Goal: Check status: Check status

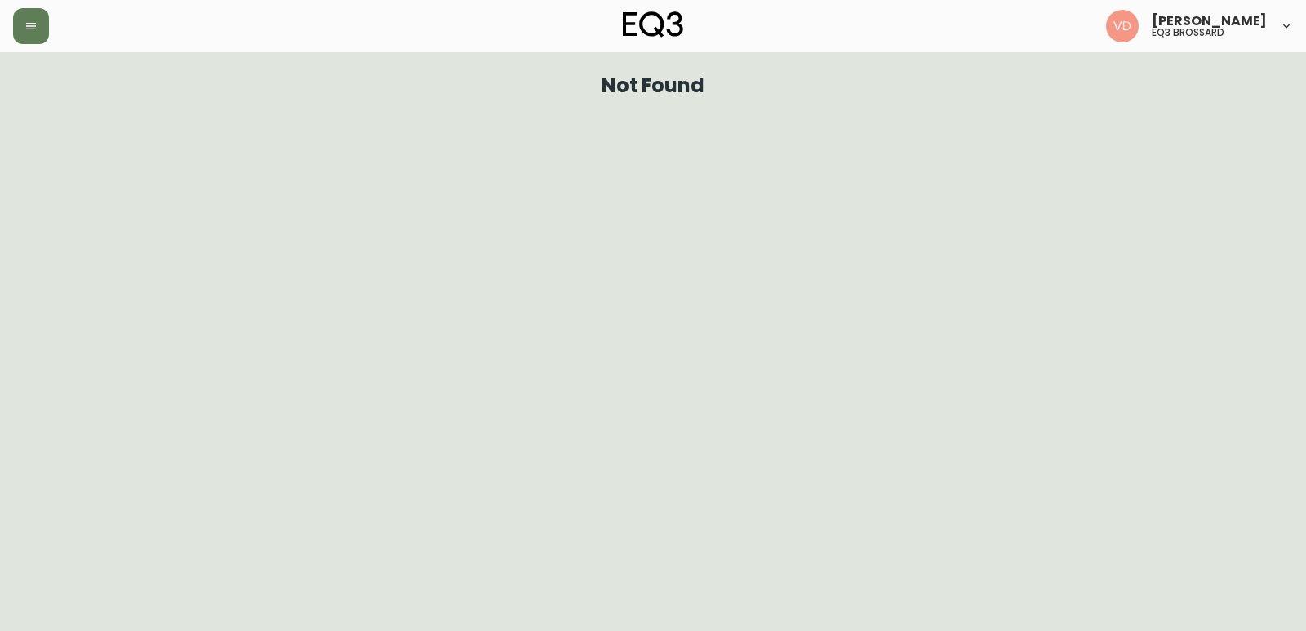
click at [19, 25] on button "button" at bounding box center [31, 26] width 36 height 36
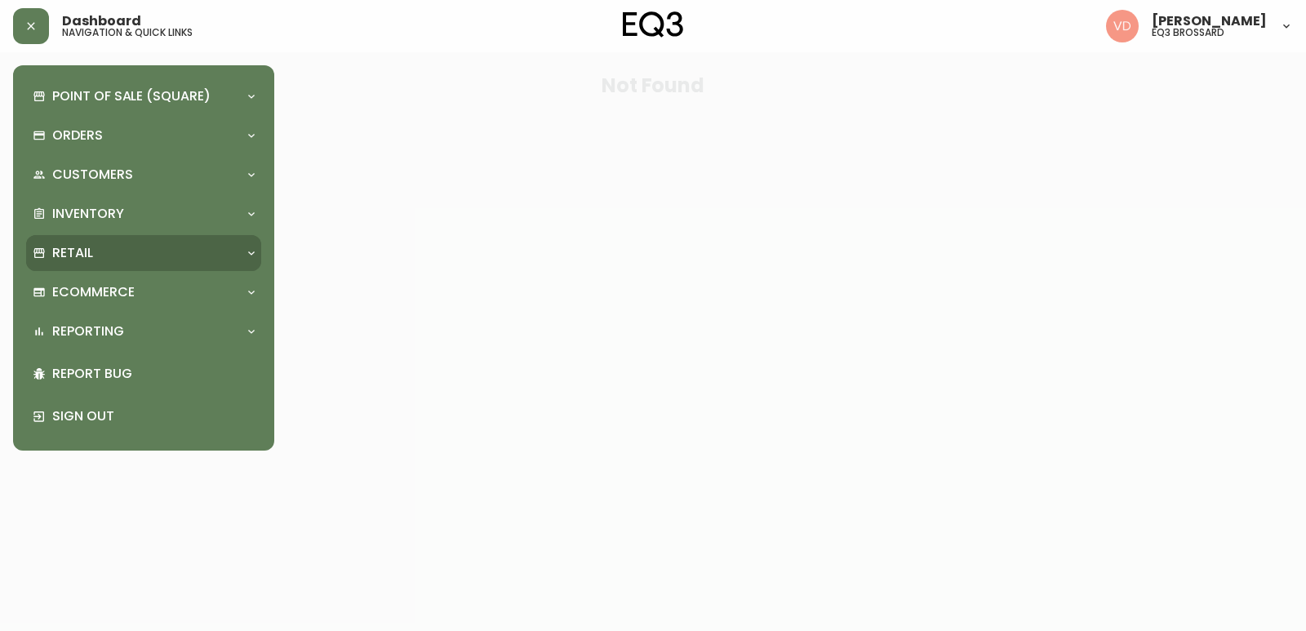
click at [132, 264] on div "Retail" at bounding box center [143, 253] width 235 height 36
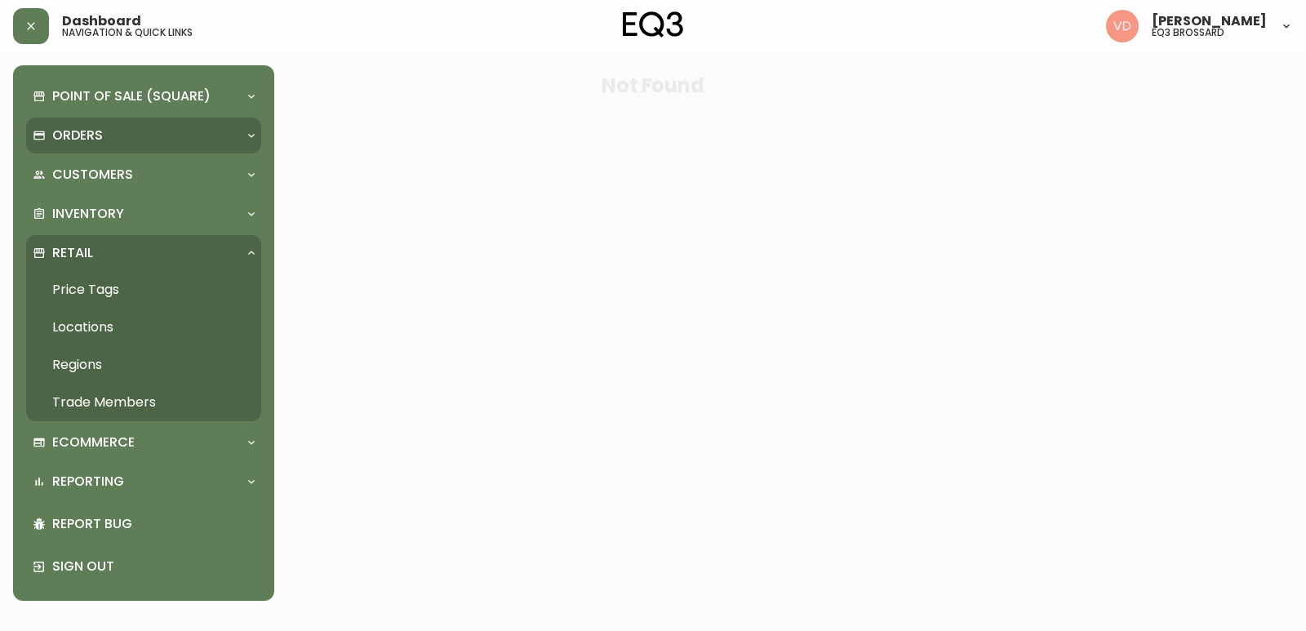
click at [127, 132] on div "Orders" at bounding box center [136, 136] width 206 height 18
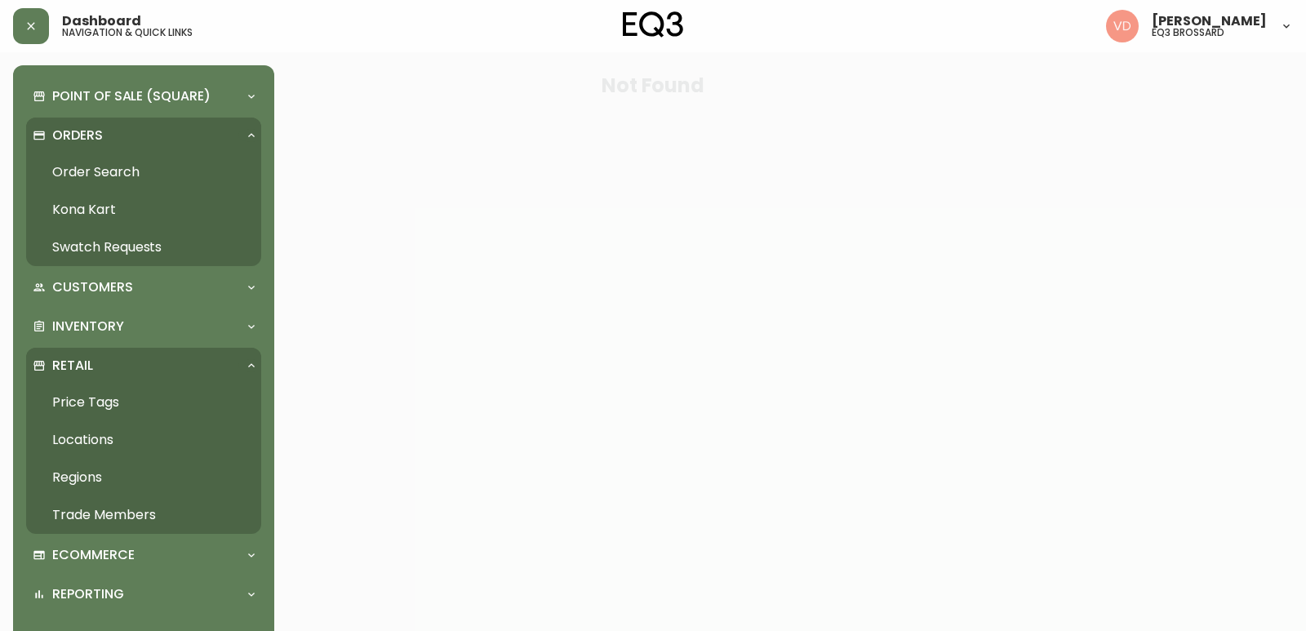
click at [122, 172] on link "Order Search" at bounding box center [143, 172] width 235 height 38
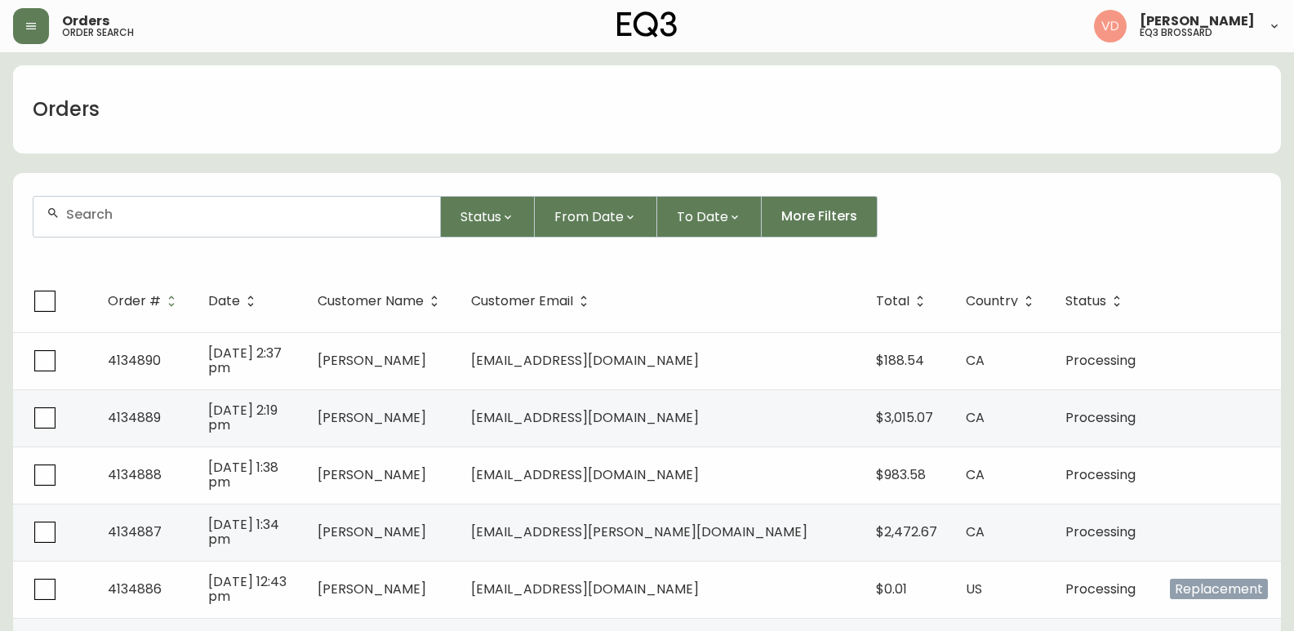
click at [259, 214] on input "text" at bounding box center [246, 215] width 361 height 16
paste input "4134626"
type input "4134626"
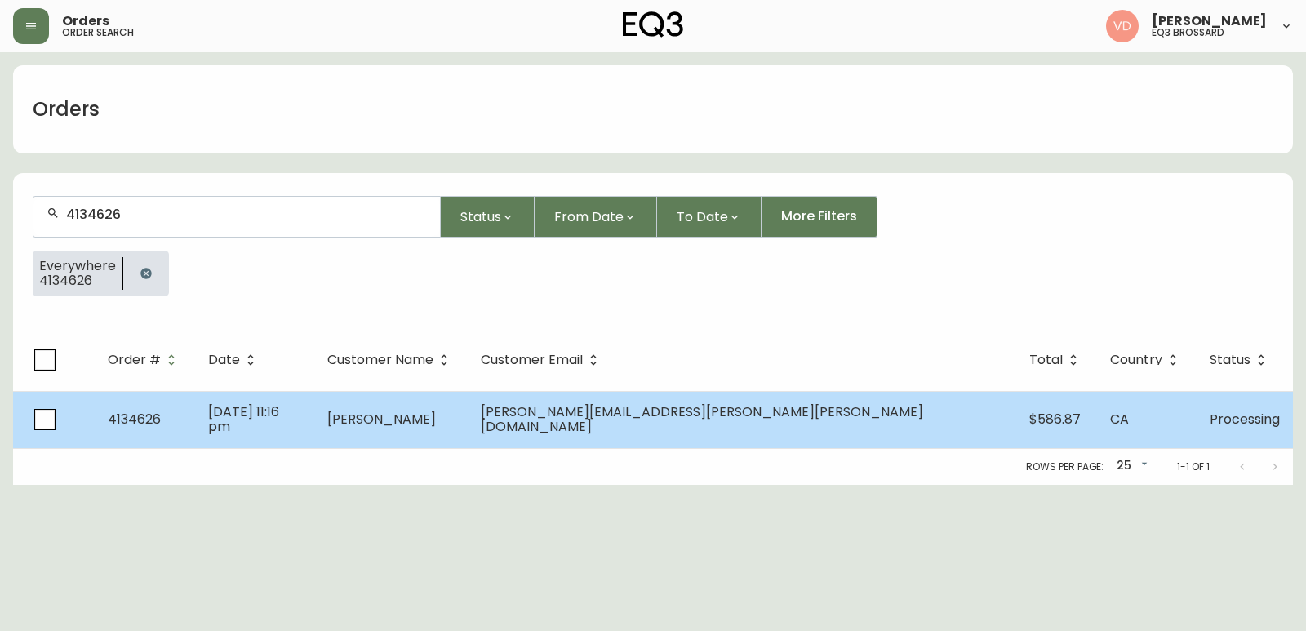
click at [468, 429] on td "[PERSON_NAME]" at bounding box center [390, 419] width 153 height 57
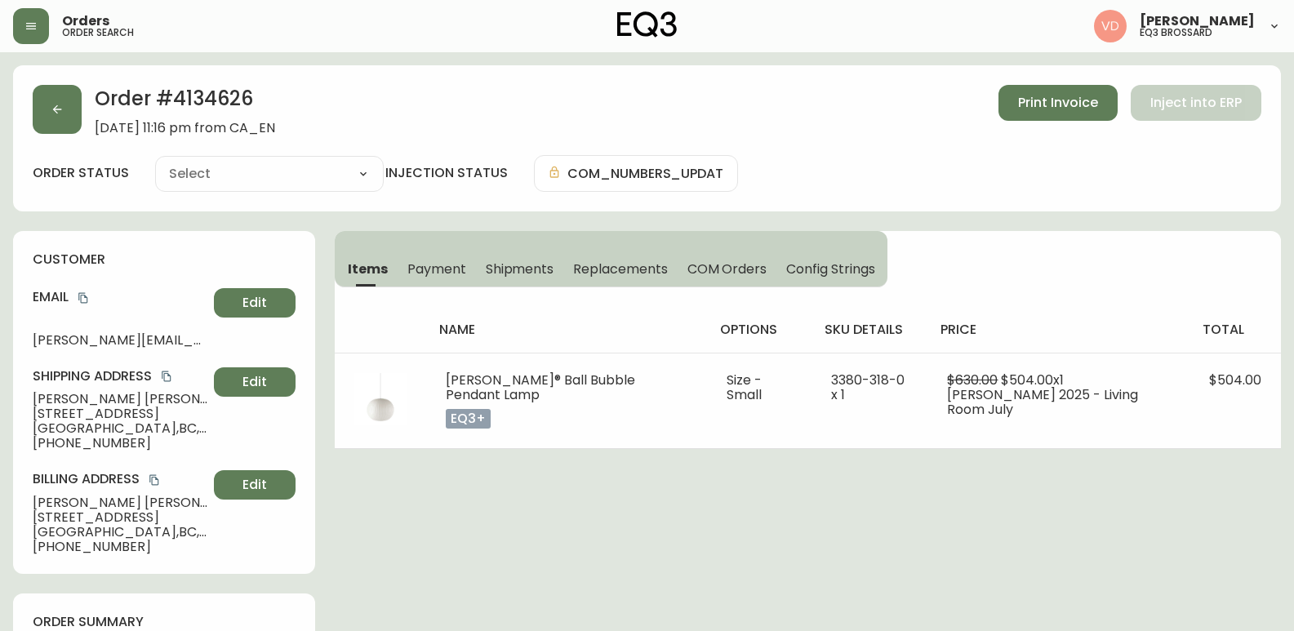
type input "Processing"
select select "PROCESSING"
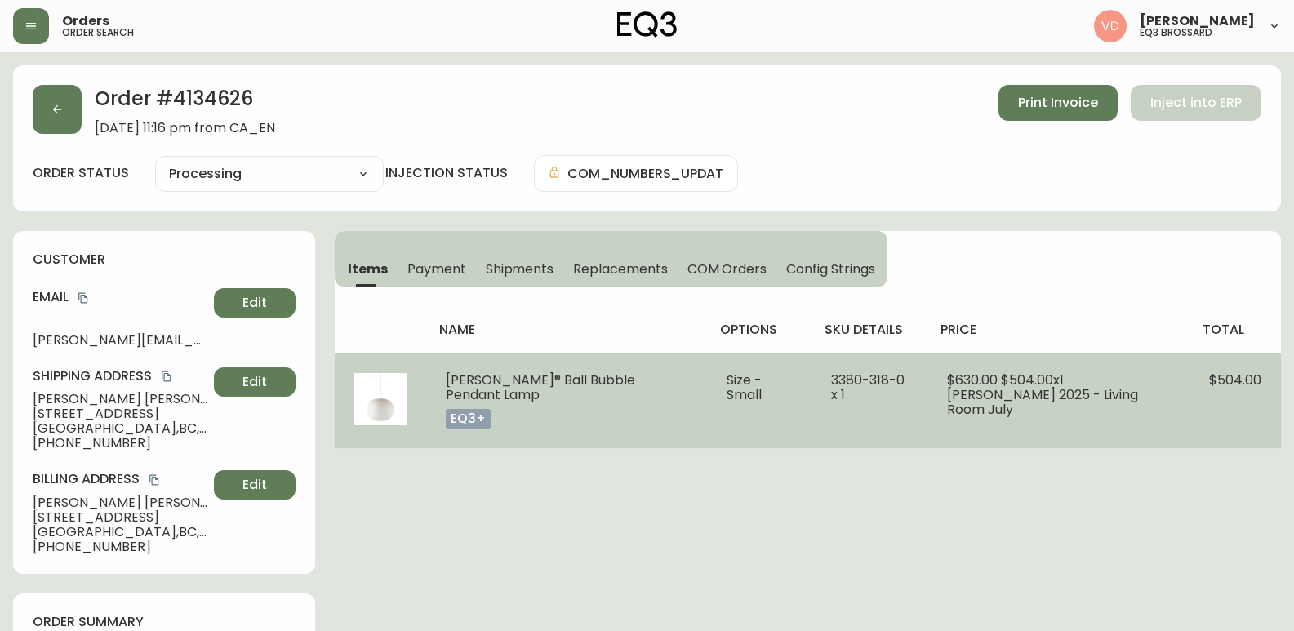
click at [389, 411] on img at bounding box center [380, 399] width 52 height 52
click at [472, 428] on p "eq3+" at bounding box center [468, 419] width 45 height 20
click at [473, 427] on p "eq3+" at bounding box center [468, 419] width 45 height 20
click at [373, 403] on img at bounding box center [380, 399] width 52 height 52
